Goal: Task Accomplishment & Management: Complete application form

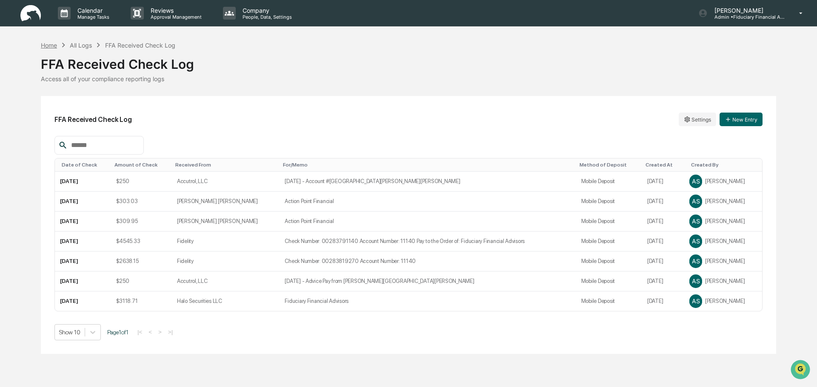
click at [46, 48] on div "Home" at bounding box center [49, 45] width 16 height 7
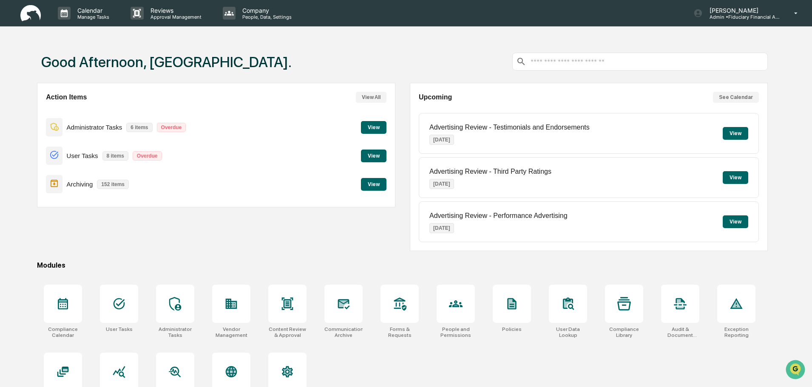
click at [376, 129] on button "View" at bounding box center [374, 127] width 26 height 13
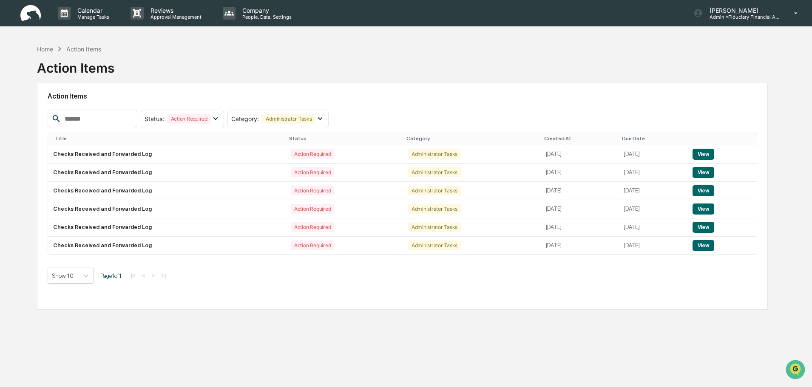
click at [27, 10] on img at bounding box center [30, 13] width 20 height 17
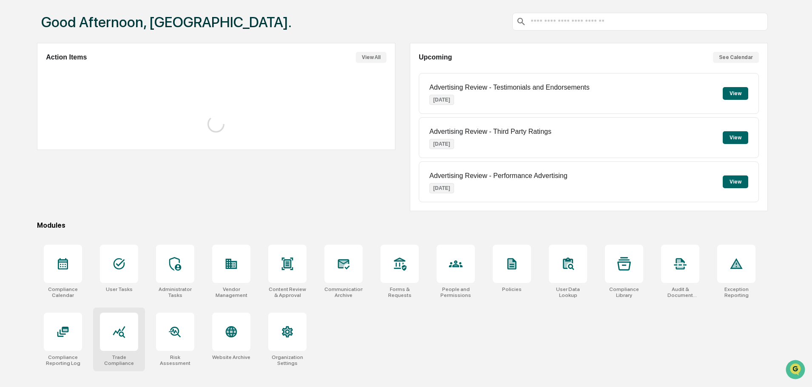
scroll to position [40, 0]
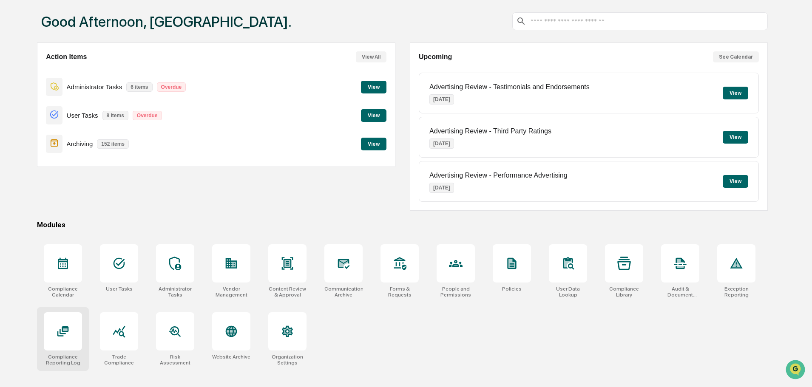
click at [68, 333] on icon at bounding box center [63, 332] width 14 height 14
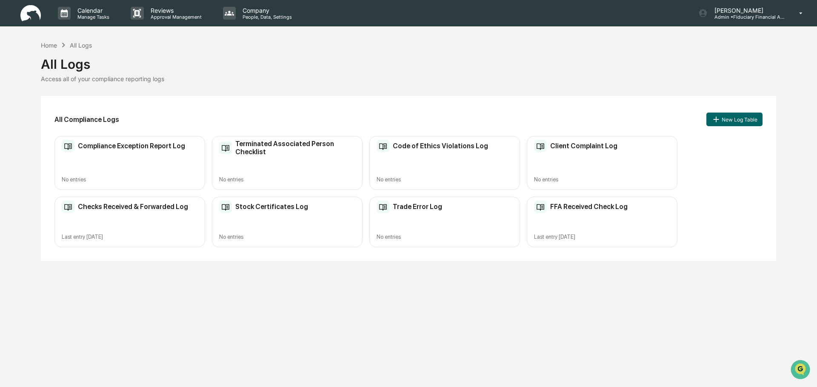
click at [174, 228] on div "Checks Received & Forwarded Log Last entry Aug 19, 2025" at bounding box center [129, 222] width 151 height 51
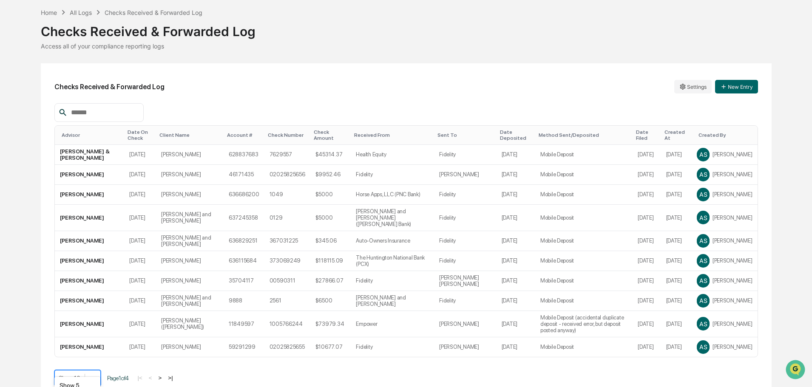
scroll to position [94, 0]
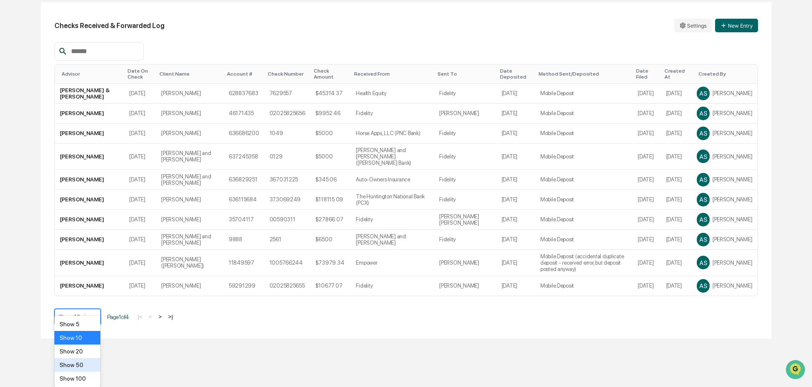
click at [91, 339] on body "Calendar Manage Tasks Reviews Approval Management Company People, Data, Setting…" at bounding box center [406, 122] width 812 height 433
click at [87, 375] on div "Show 100" at bounding box center [77, 379] width 46 height 14
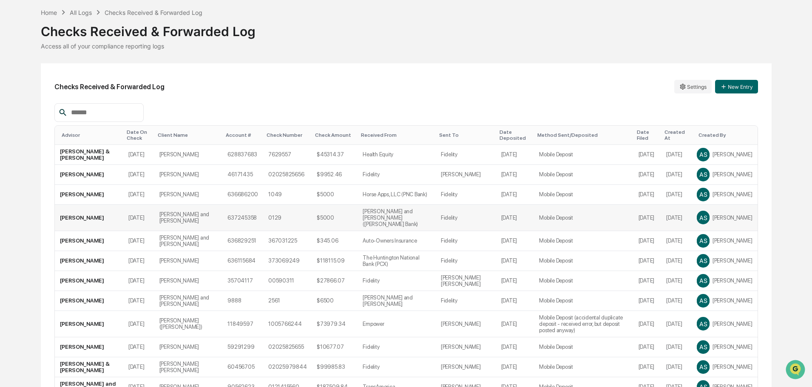
scroll to position [0, 0]
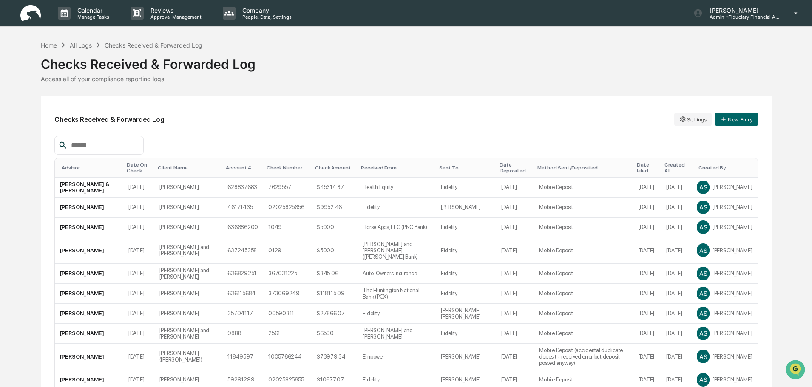
click at [137, 165] on div "Date On Check" at bounding box center [139, 168] width 24 height 12
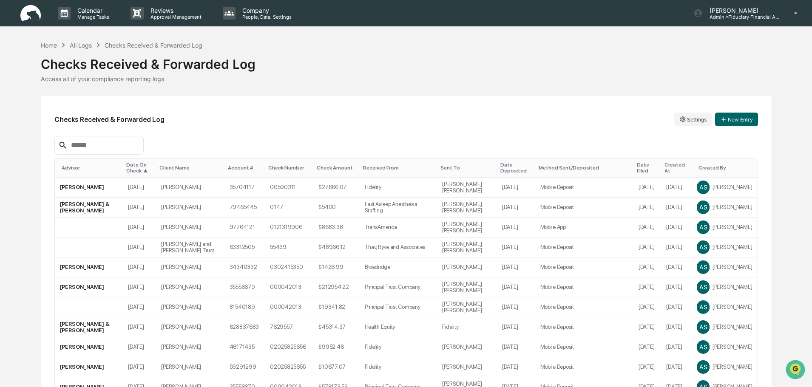
click at [40, 18] on img at bounding box center [30, 13] width 20 height 17
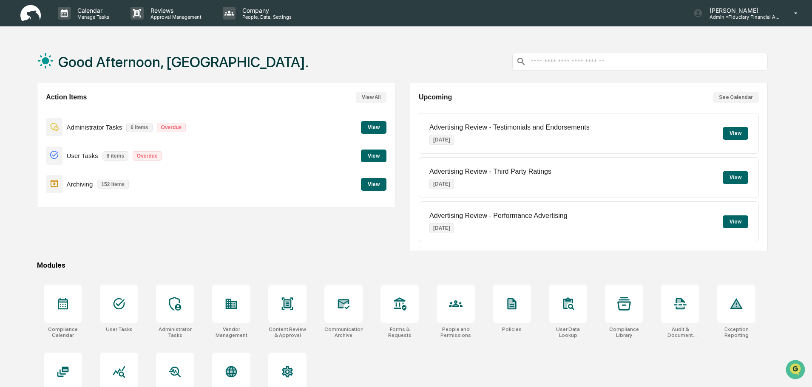
click at [368, 125] on button "View" at bounding box center [374, 127] width 26 height 13
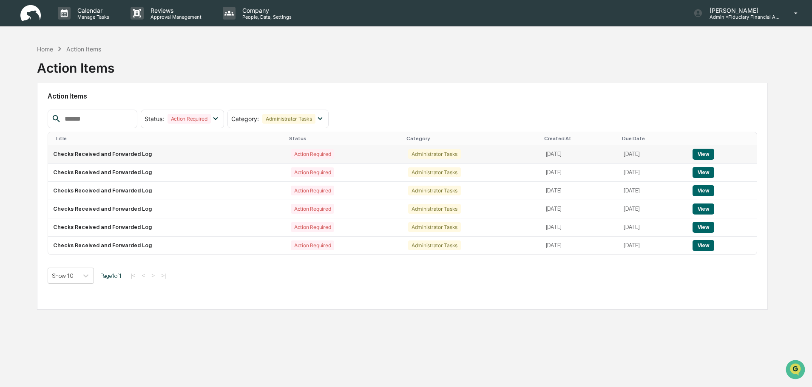
click at [700, 151] on button "View" at bounding box center [704, 154] width 22 height 11
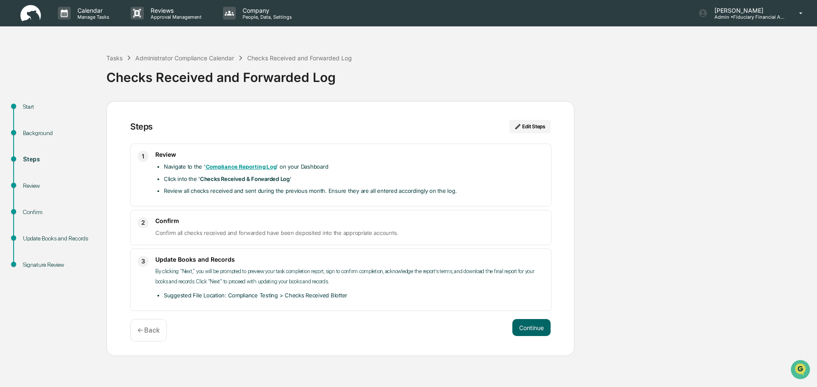
click at [553, 329] on div "Steps Edit Steps 1 Review Navigate to the ' Compliance Reporting Log ' on your …" at bounding box center [340, 229] width 468 height 256
click at [549, 324] on button "Continue" at bounding box center [531, 327] width 38 height 17
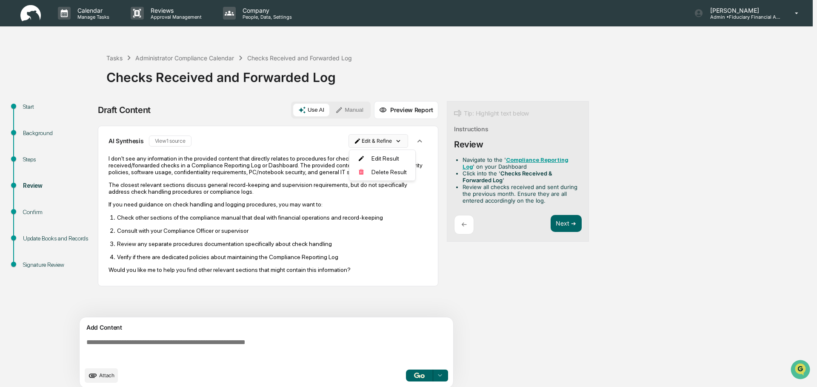
click at [405, 145] on html "Calendar Manage Tasks Reviews Approval Management Company People, Data, Setting…" at bounding box center [408, 193] width 817 height 387
click at [381, 173] on div "Delete Result" at bounding box center [379, 172] width 63 height 14
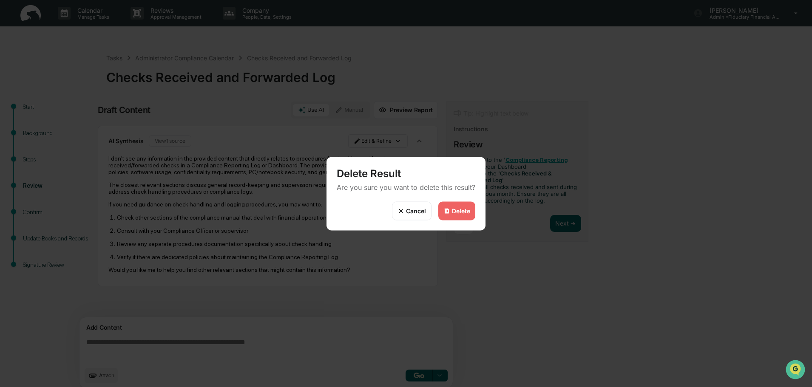
click at [456, 208] on div "Delete" at bounding box center [461, 211] width 18 height 7
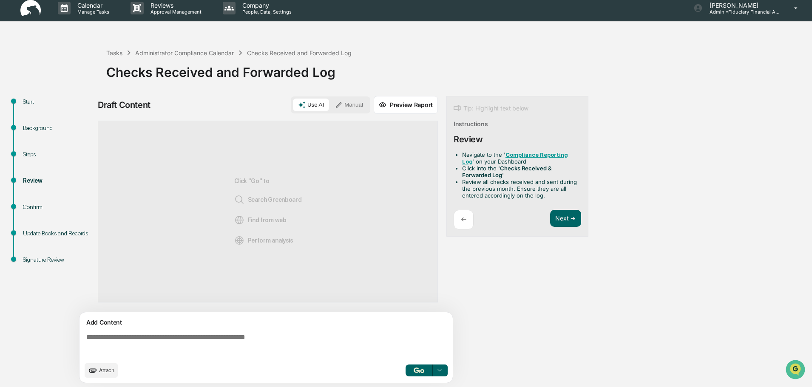
scroll to position [6, 0]
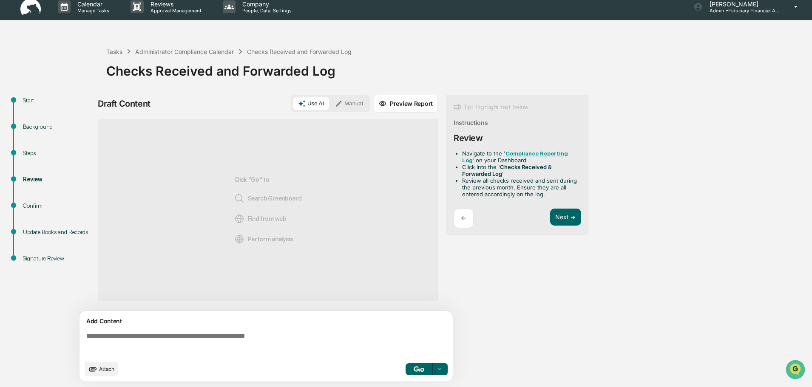
click at [109, 368] on span "Attach" at bounding box center [106, 369] width 15 height 6
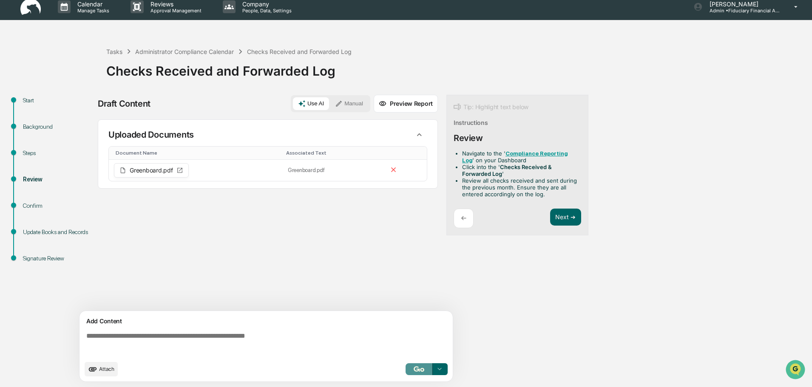
click at [421, 371] on img "button" at bounding box center [419, 370] width 10 height 6
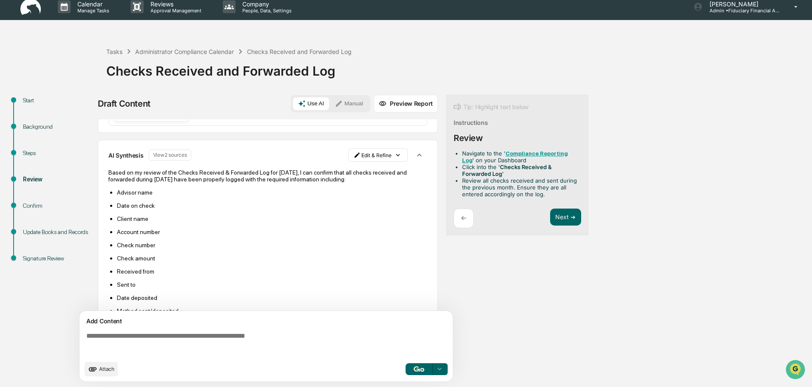
scroll to position [0, 0]
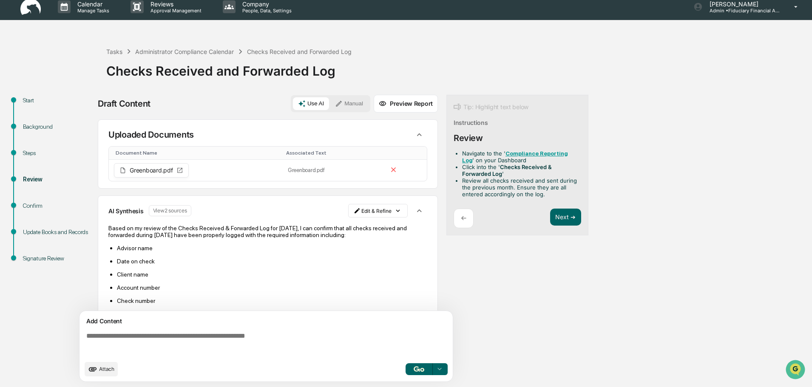
click at [415, 207] on icon "button" at bounding box center [419, 210] width 9 height 9
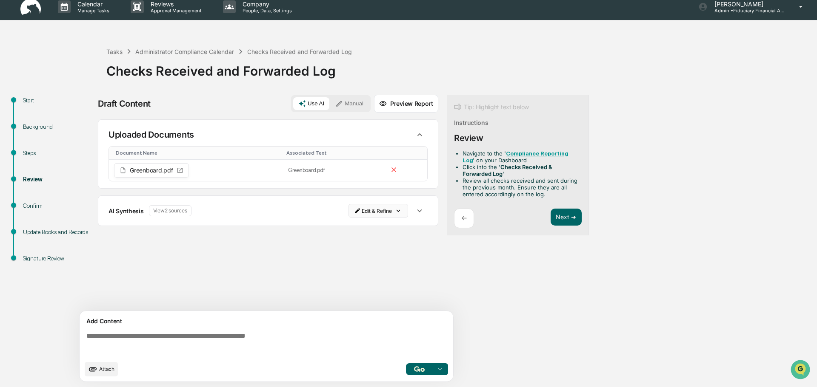
click at [393, 208] on html "Calendar Manage Tasks Reviews Approval Management Company People, Data, Setting…" at bounding box center [408, 187] width 817 height 387
click at [377, 240] on div "Delete Result" at bounding box center [379, 242] width 63 height 14
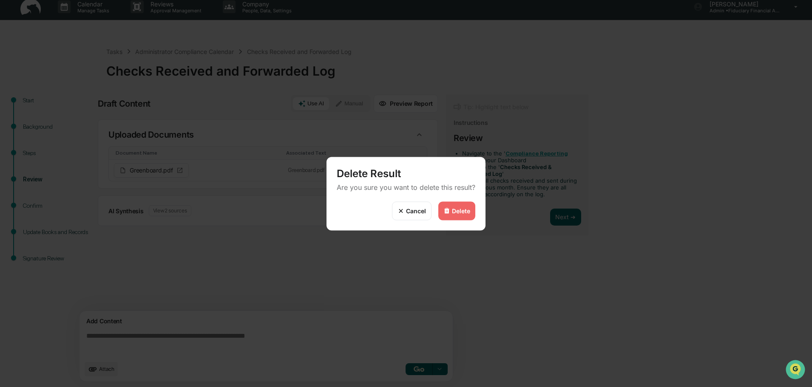
click at [458, 208] on div "Delete" at bounding box center [461, 211] width 18 height 7
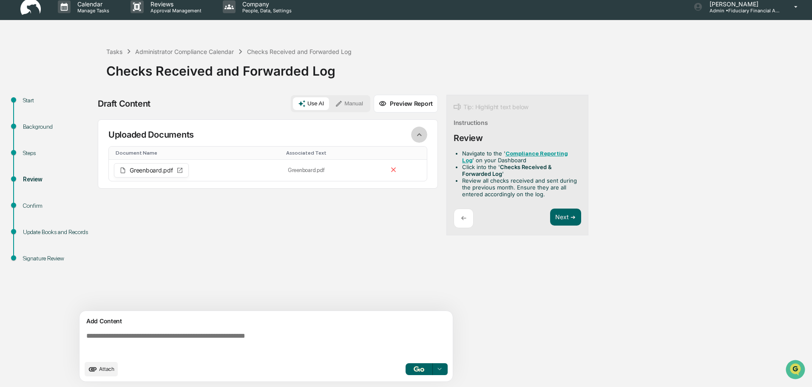
click at [420, 134] on icon "button" at bounding box center [419, 134] width 5 height 3
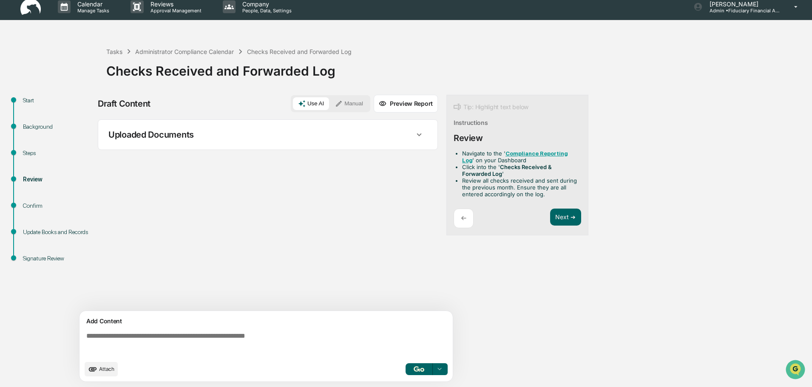
click at [407, 141] on div "Uploaded Documents" at bounding box center [267, 135] width 319 height 16
click at [392, 175] on button at bounding box center [393, 170] width 11 height 13
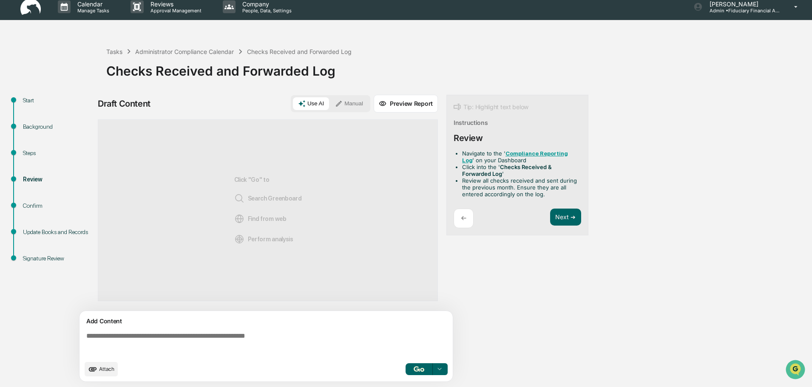
click at [350, 101] on button "Manual" at bounding box center [349, 103] width 38 height 13
